Goal: Task Accomplishment & Management: Complete application form

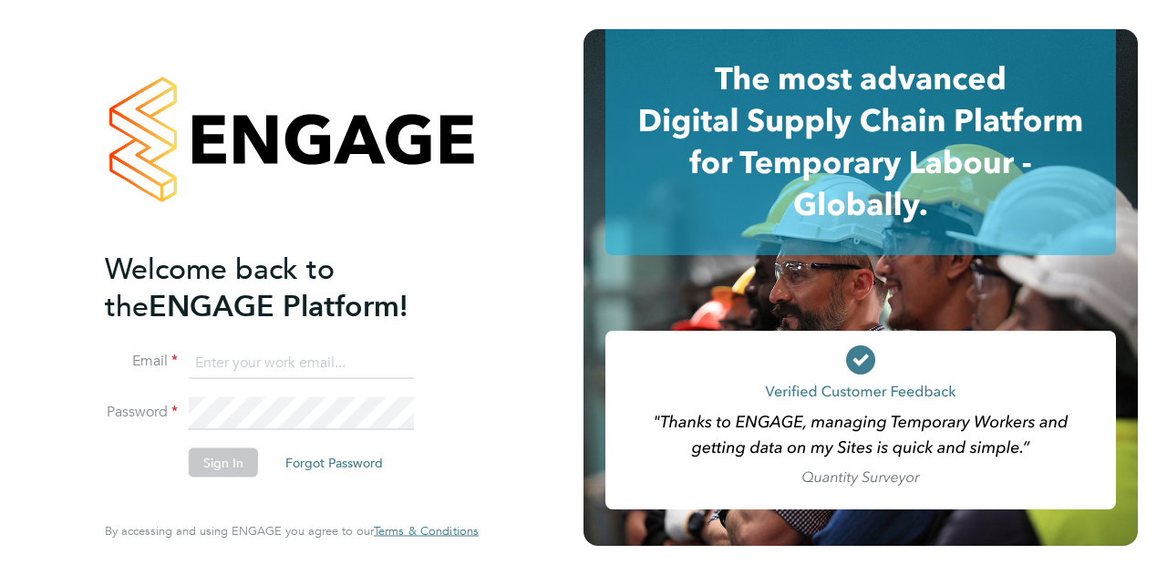
type input "[EMAIL_ADDRESS][DOMAIN_NAME]"
click at [237, 471] on button "Sign In" at bounding box center [223, 462] width 69 height 29
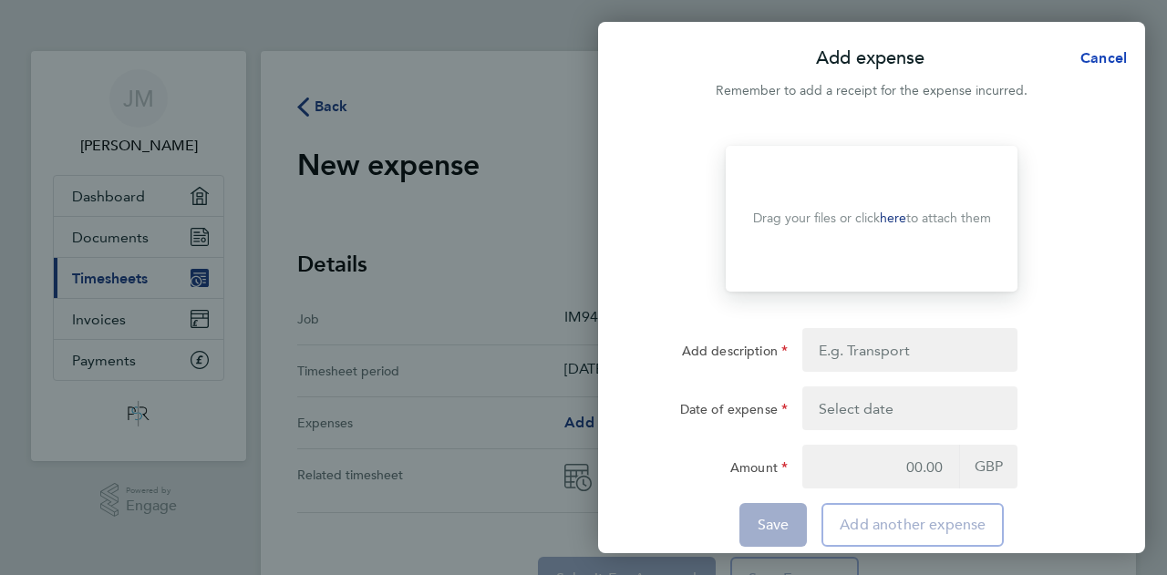
click at [1108, 67] on span "Cancel" at bounding box center [1101, 57] width 52 height 17
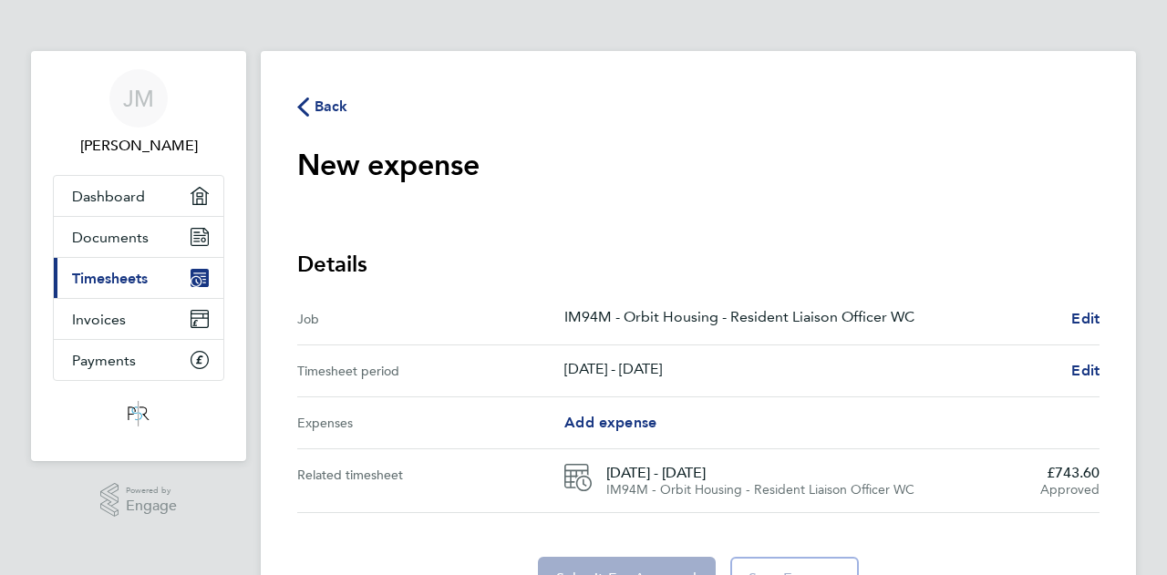
click at [312, 111] on span "Back" at bounding box center [322, 105] width 51 height 17
